Goal: Use online tool/utility: Utilize a website feature to perform a specific function

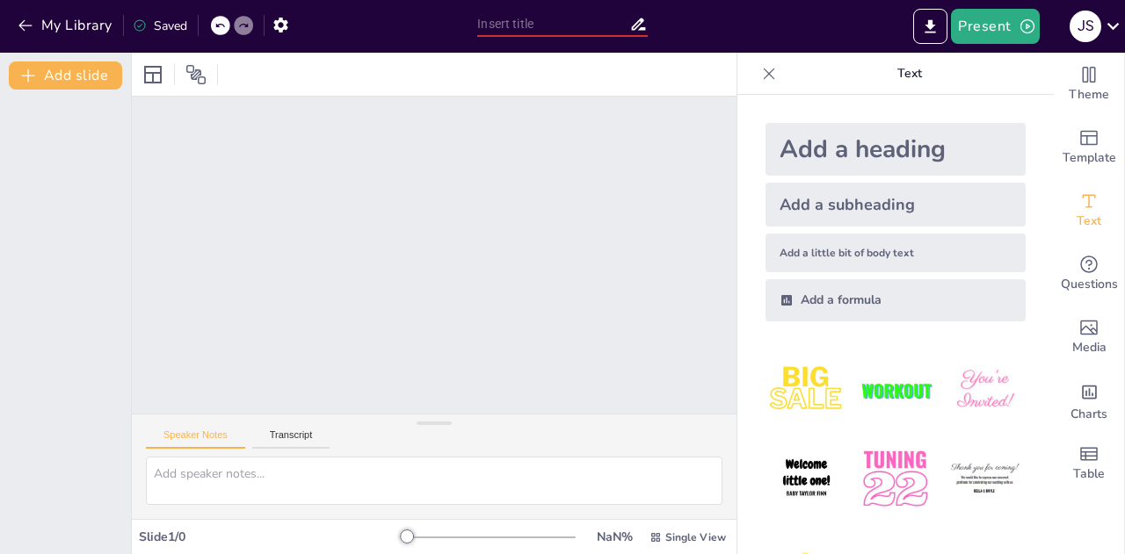
click at [524, 20] on input "text" at bounding box center [552, 23] width 151 height 25
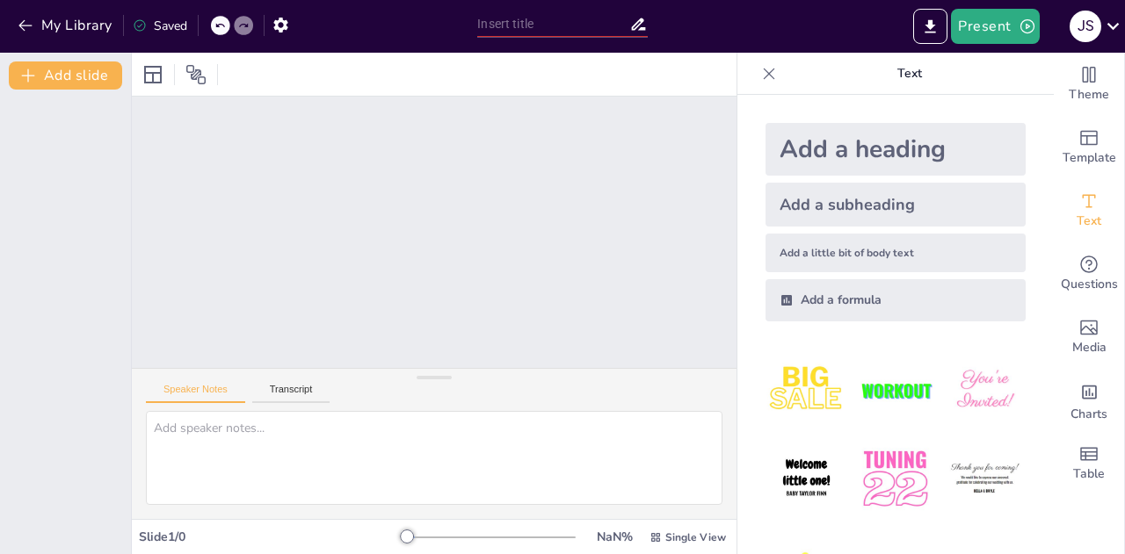
drag, startPoint x: 430, startPoint y: 423, endPoint x: 465, endPoint y: 375, distance: 59.0
click at [465, 375] on div "Speaker Notes Transcript" at bounding box center [434, 443] width 604 height 151
click at [286, 389] on button "Transcript" at bounding box center [291, 391] width 78 height 19
click at [198, 26] on div "Unable to save" at bounding box center [184, 26] width 103 height 17
click at [139, 22] on icon at bounding box center [140, 25] width 14 height 14
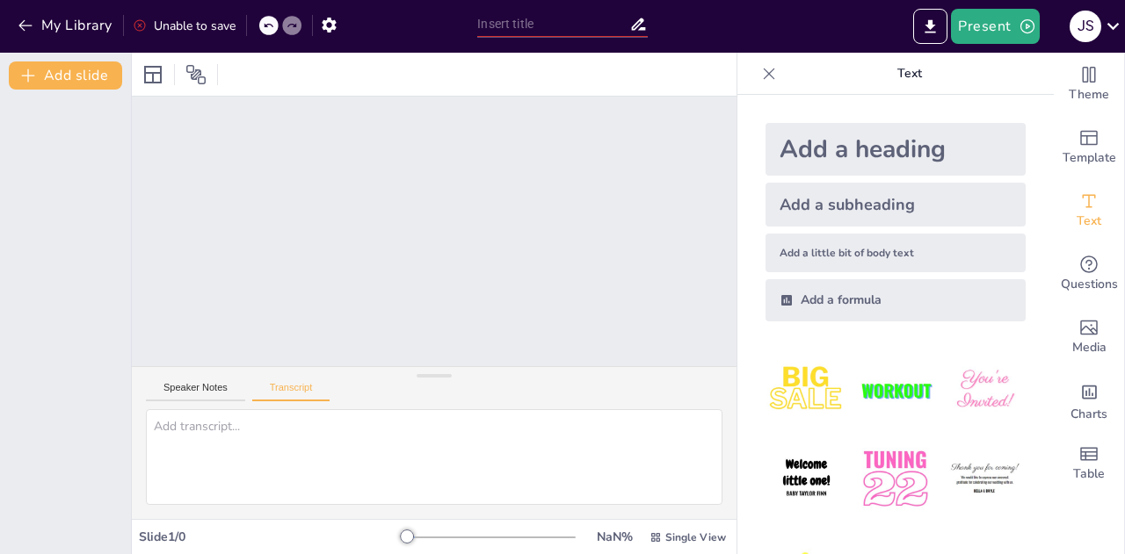
click at [139, 22] on icon at bounding box center [140, 25] width 14 height 14
click at [933, 22] on icon "Export to PowerPoint" at bounding box center [930, 25] width 11 height 13
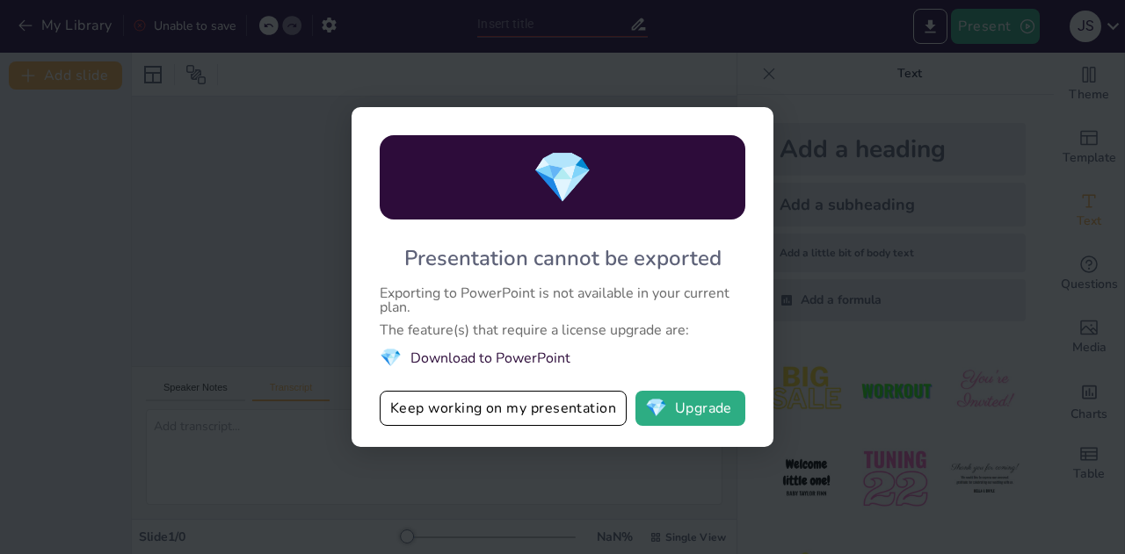
click at [271, 228] on div "💎 Presentation cannot be exported Exporting to PowerPoint is not available in y…" at bounding box center [562, 277] width 1125 height 554
click at [227, 221] on div "💎 Presentation cannot be exported Exporting to PowerPoint is not available in y…" at bounding box center [562, 277] width 1125 height 554
click at [751, 74] on div "💎 Presentation cannot be exported Exporting to PowerPoint is not available in y…" at bounding box center [562, 277] width 1125 height 554
click at [272, 203] on div "💎 Presentation cannot be exported Exporting to PowerPoint is not available in y…" at bounding box center [562, 277] width 1125 height 554
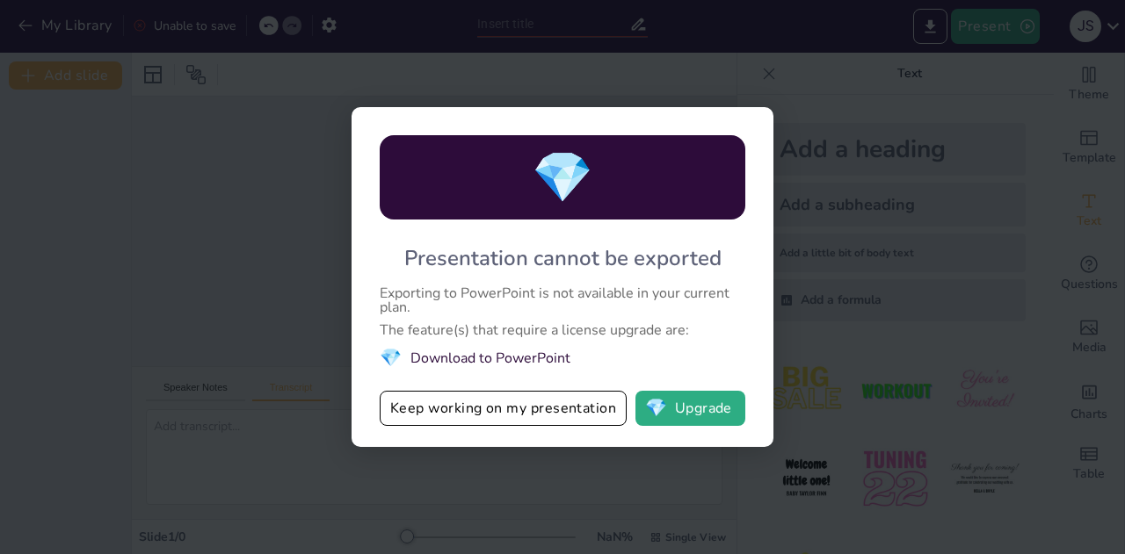
click at [272, 203] on div "💎 Presentation cannot be exported Exporting to PowerPoint is not available in y…" at bounding box center [562, 277] width 1125 height 554
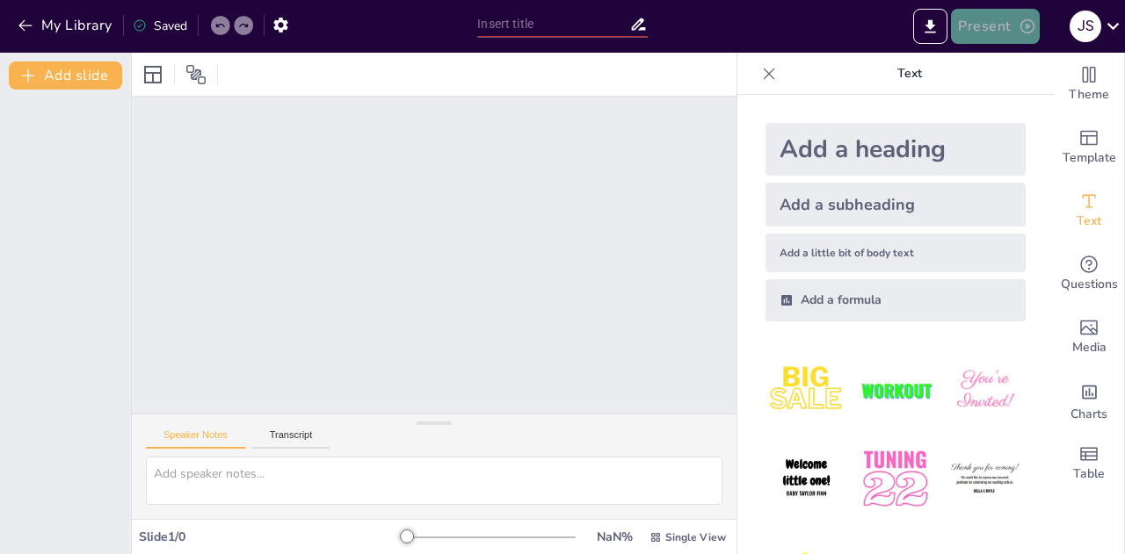
click at [1002, 25] on button "Present" at bounding box center [995, 26] width 88 height 35
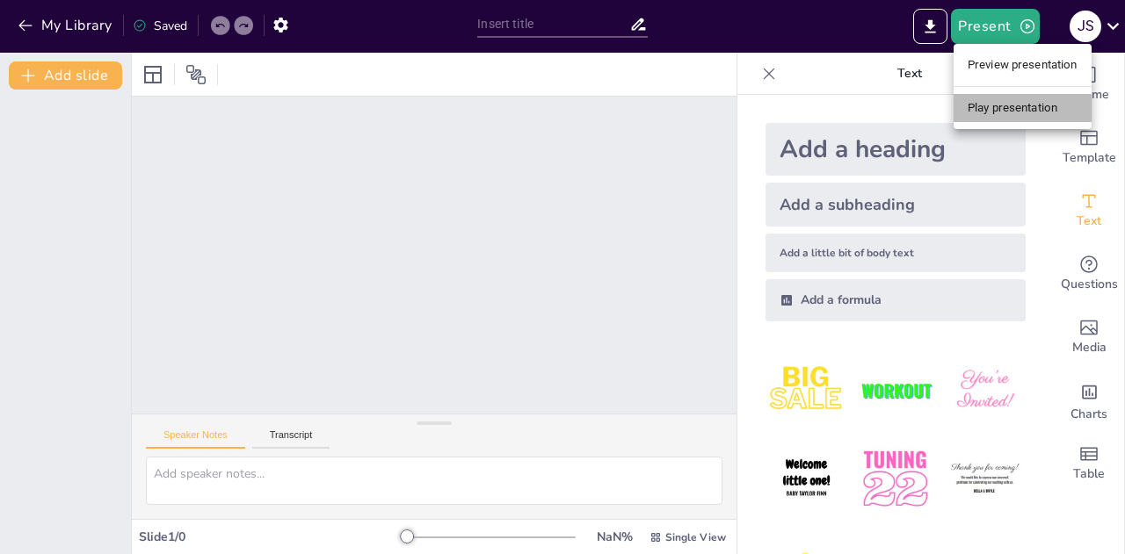
click at [1007, 105] on li "Play presentation" at bounding box center [1022, 108] width 138 height 28
